Goal: Task Accomplishment & Management: Manage account settings

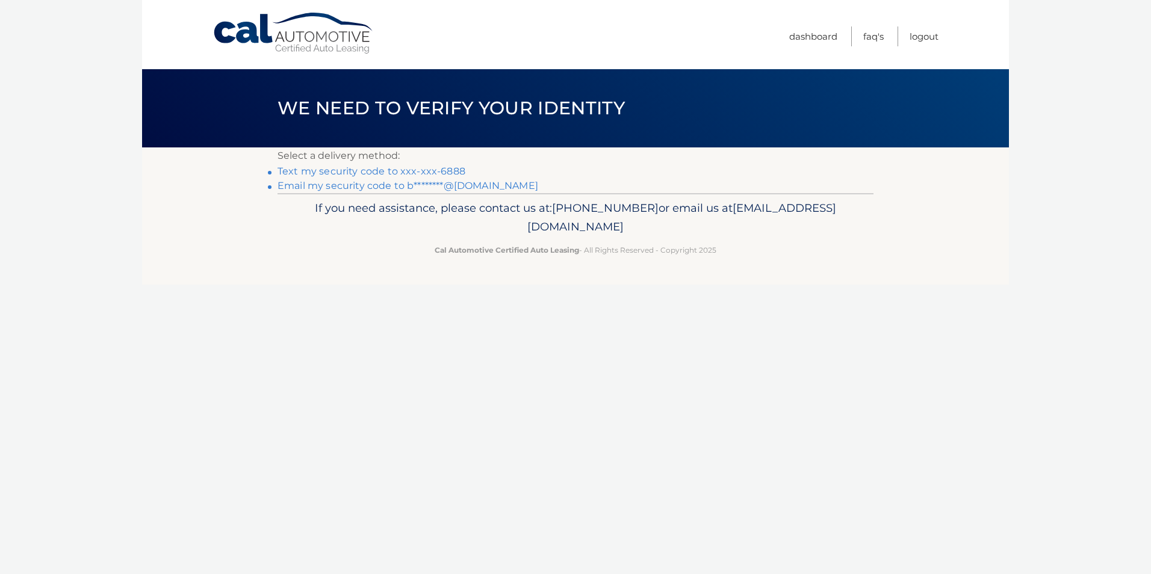
click at [384, 187] on link "Email my security code to b********@gmail.com" at bounding box center [408, 185] width 261 height 11
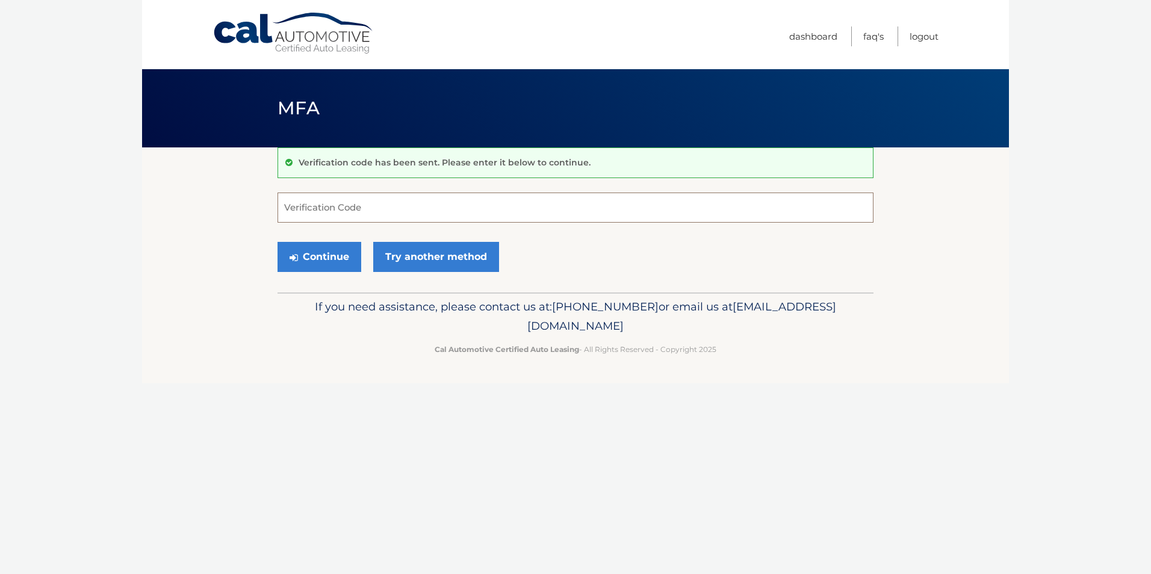
click at [367, 219] on input "Verification Code" at bounding box center [576, 208] width 596 height 30
type input "400516"
click at [278, 242] on button "Continue" at bounding box center [320, 257] width 84 height 30
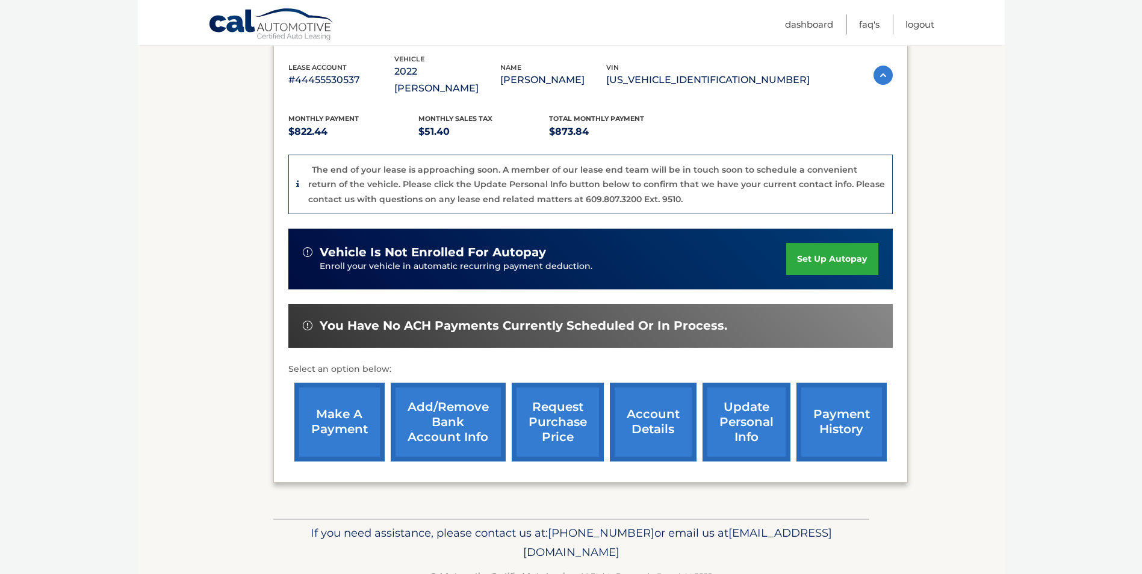
scroll to position [230, 0]
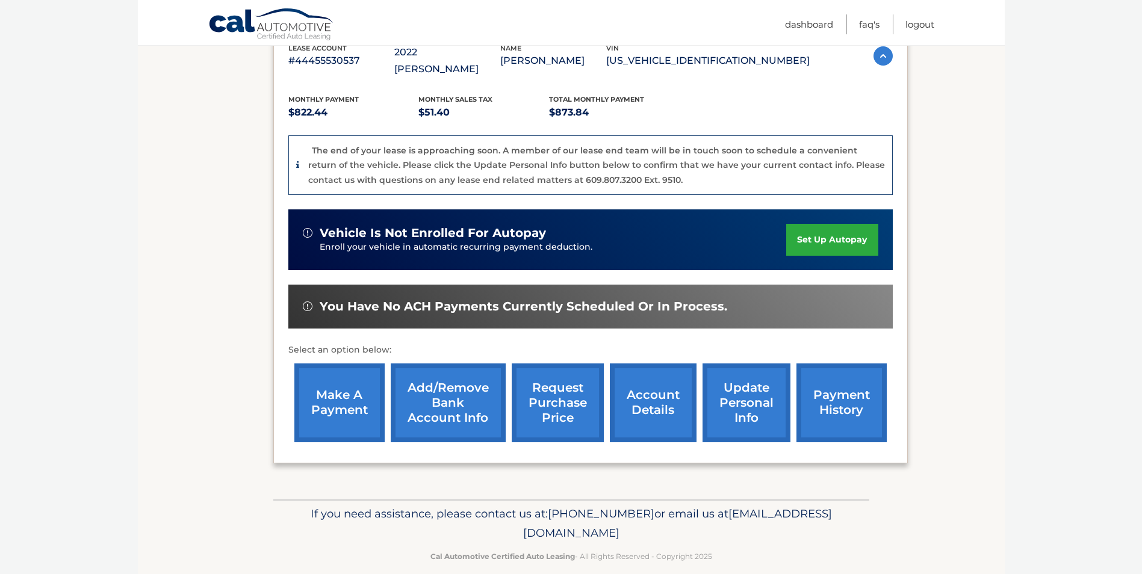
click at [629, 388] on link "account details" at bounding box center [653, 403] width 87 height 79
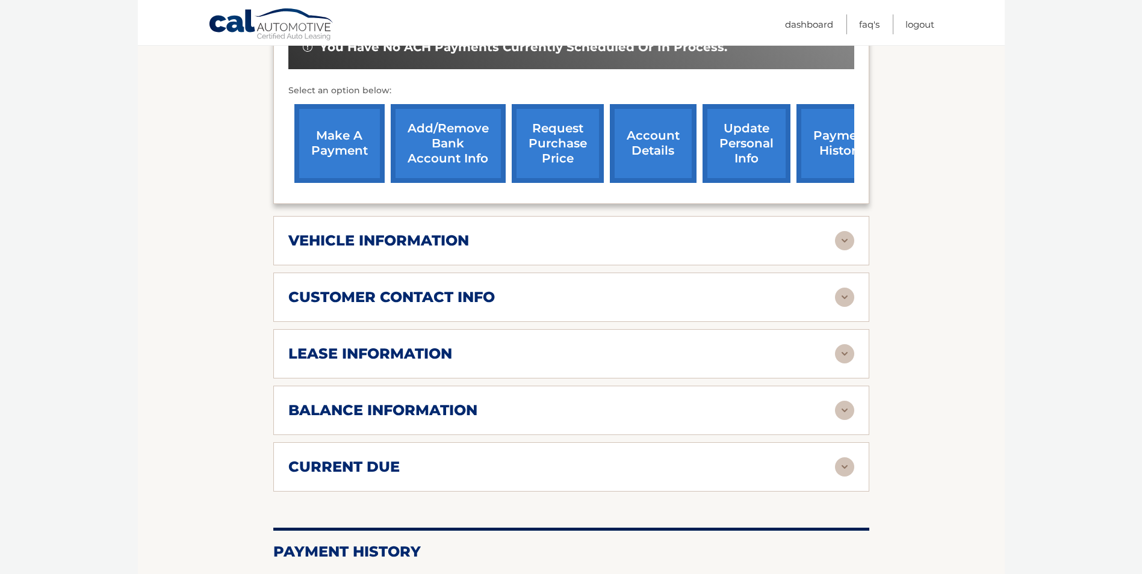
scroll to position [448, 0]
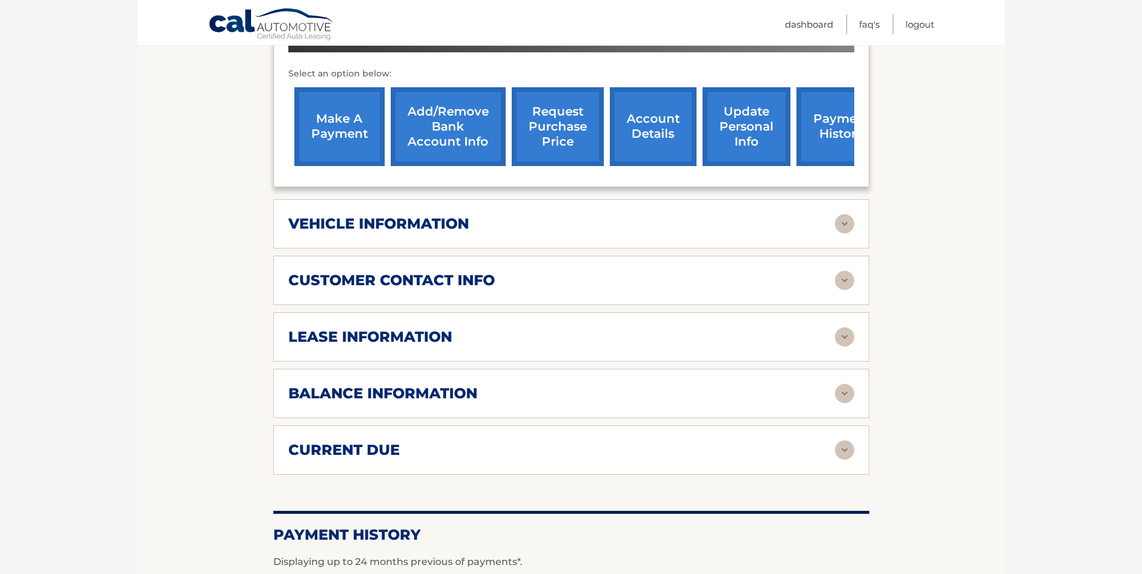
click at [851, 384] on img at bounding box center [844, 393] width 19 height 19
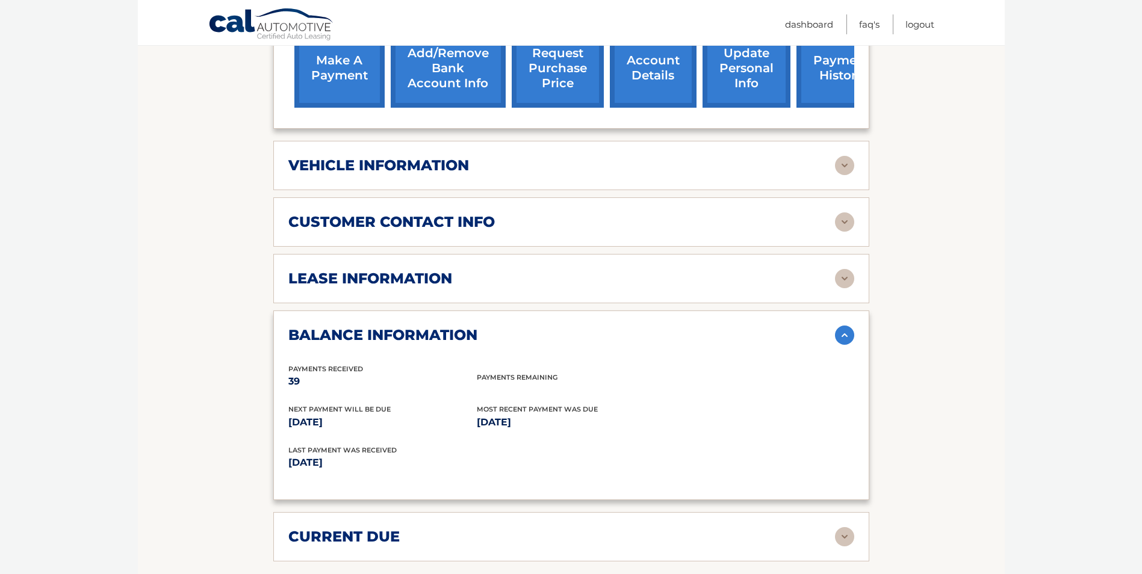
scroll to position [508, 0]
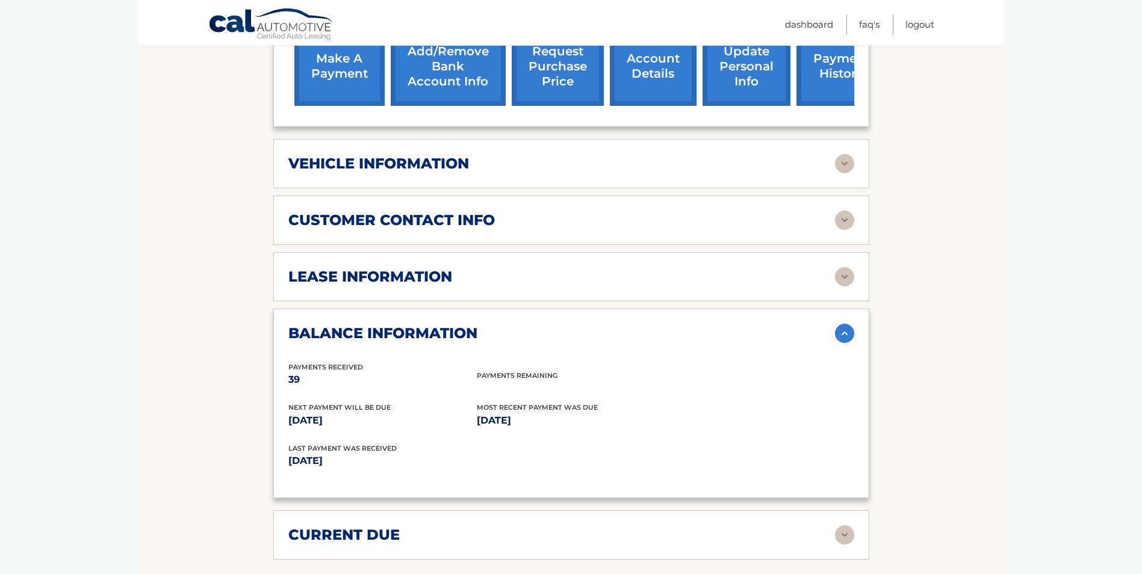
click at [836, 526] on img at bounding box center [844, 535] width 19 height 19
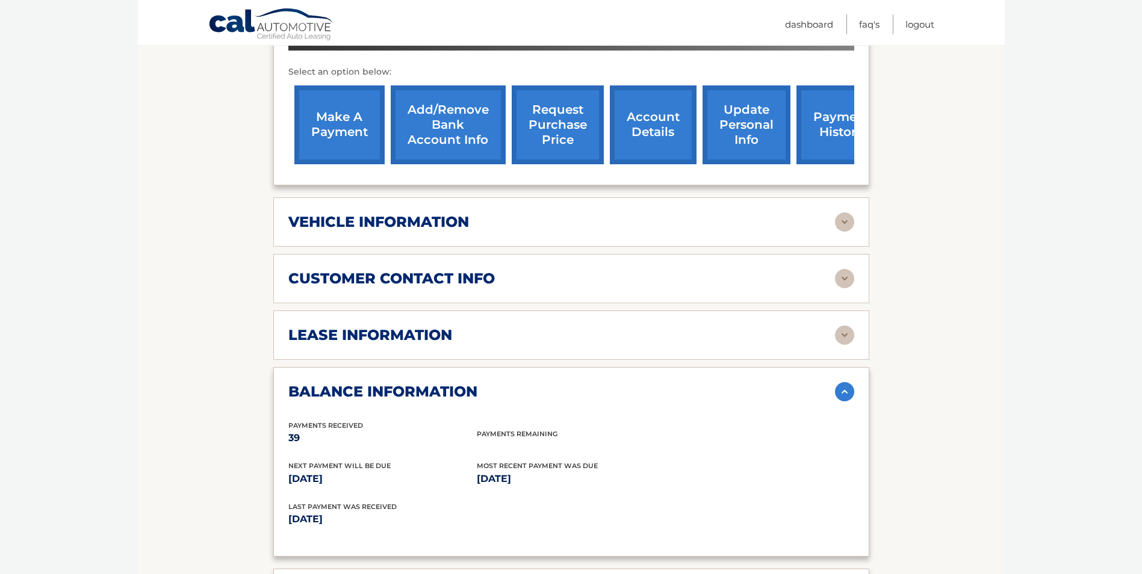
scroll to position [445, 0]
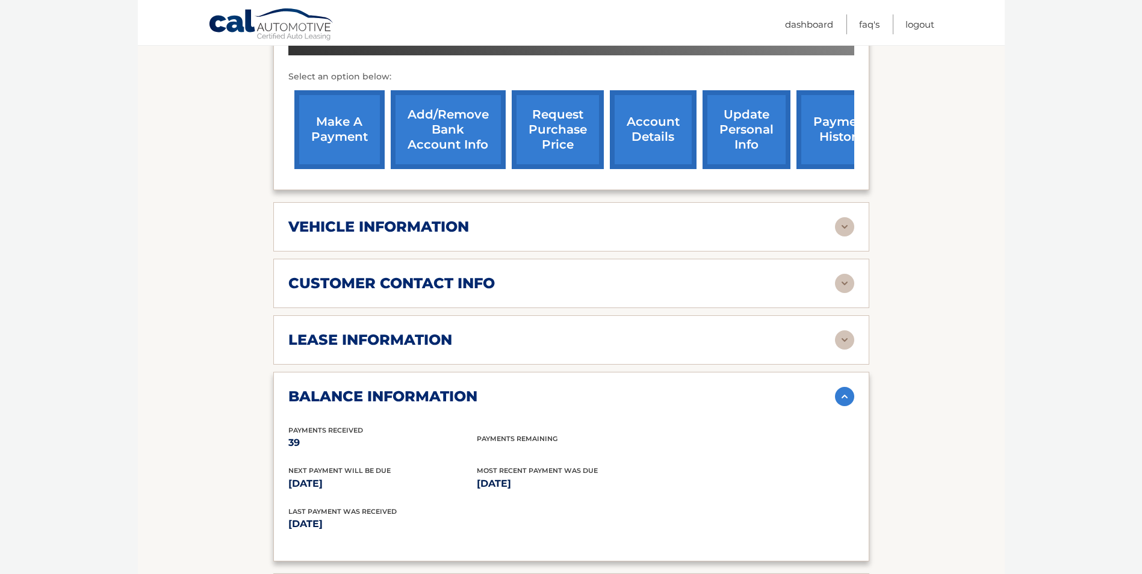
click at [850, 331] on img at bounding box center [844, 340] width 19 height 19
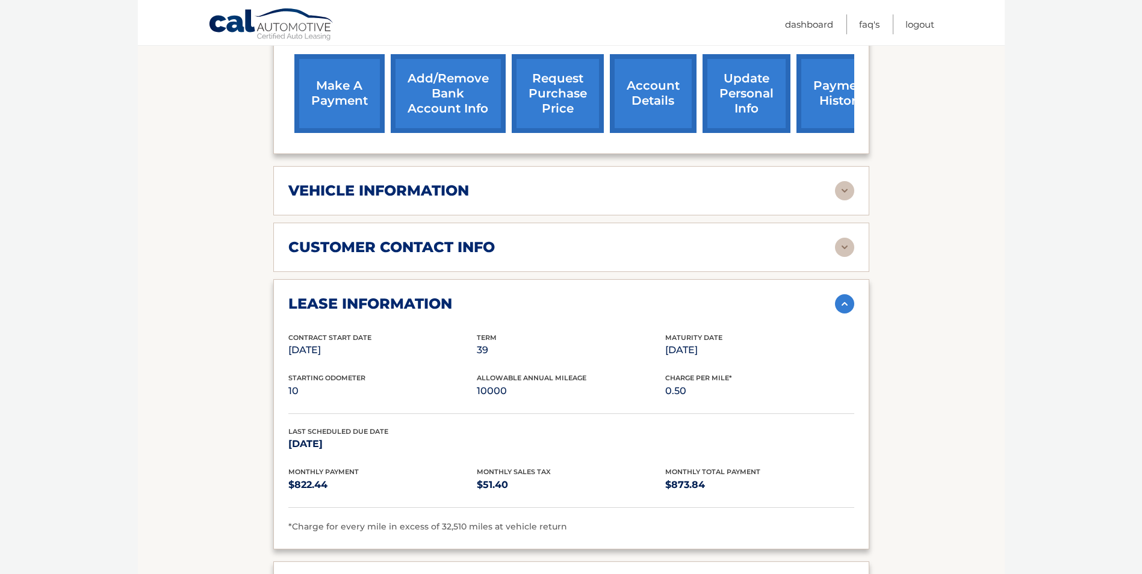
scroll to position [521, 0]
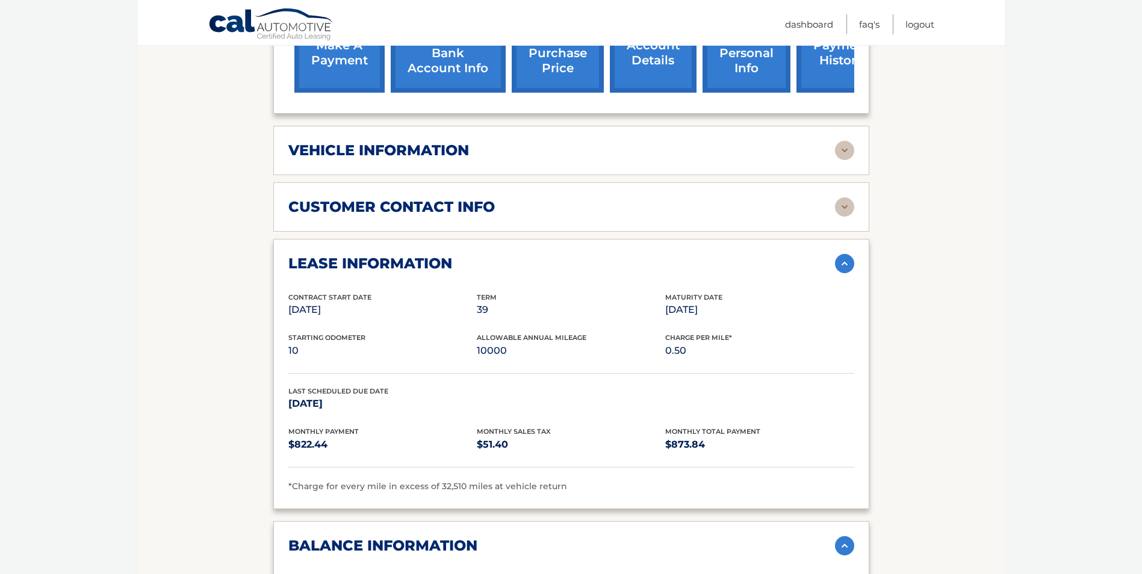
click at [854, 197] on img at bounding box center [844, 206] width 19 height 19
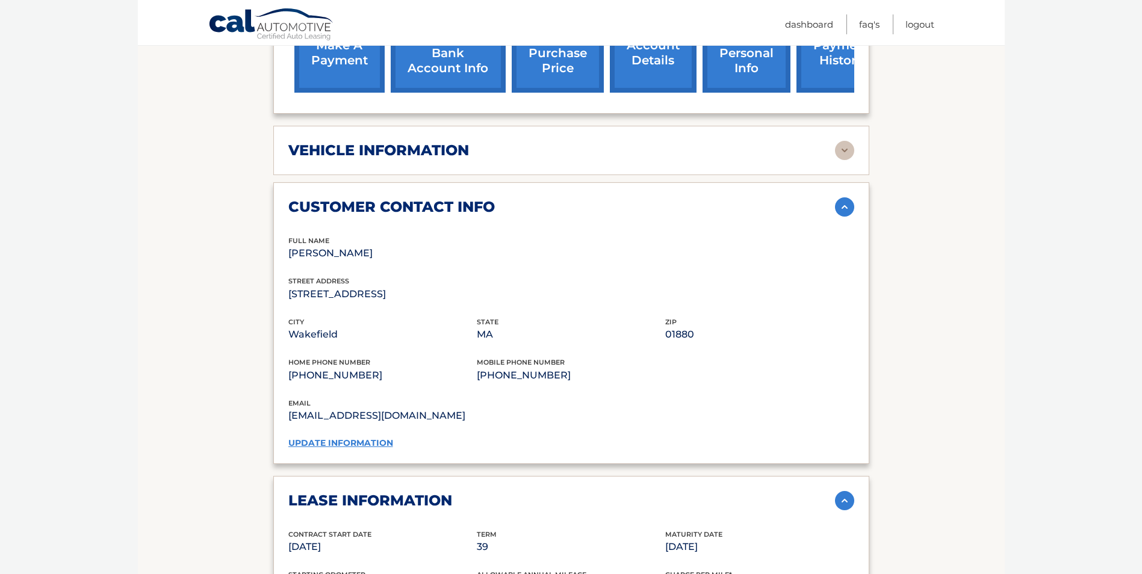
click at [851, 197] on img at bounding box center [844, 206] width 19 height 19
